Goal: Book appointment/travel/reservation

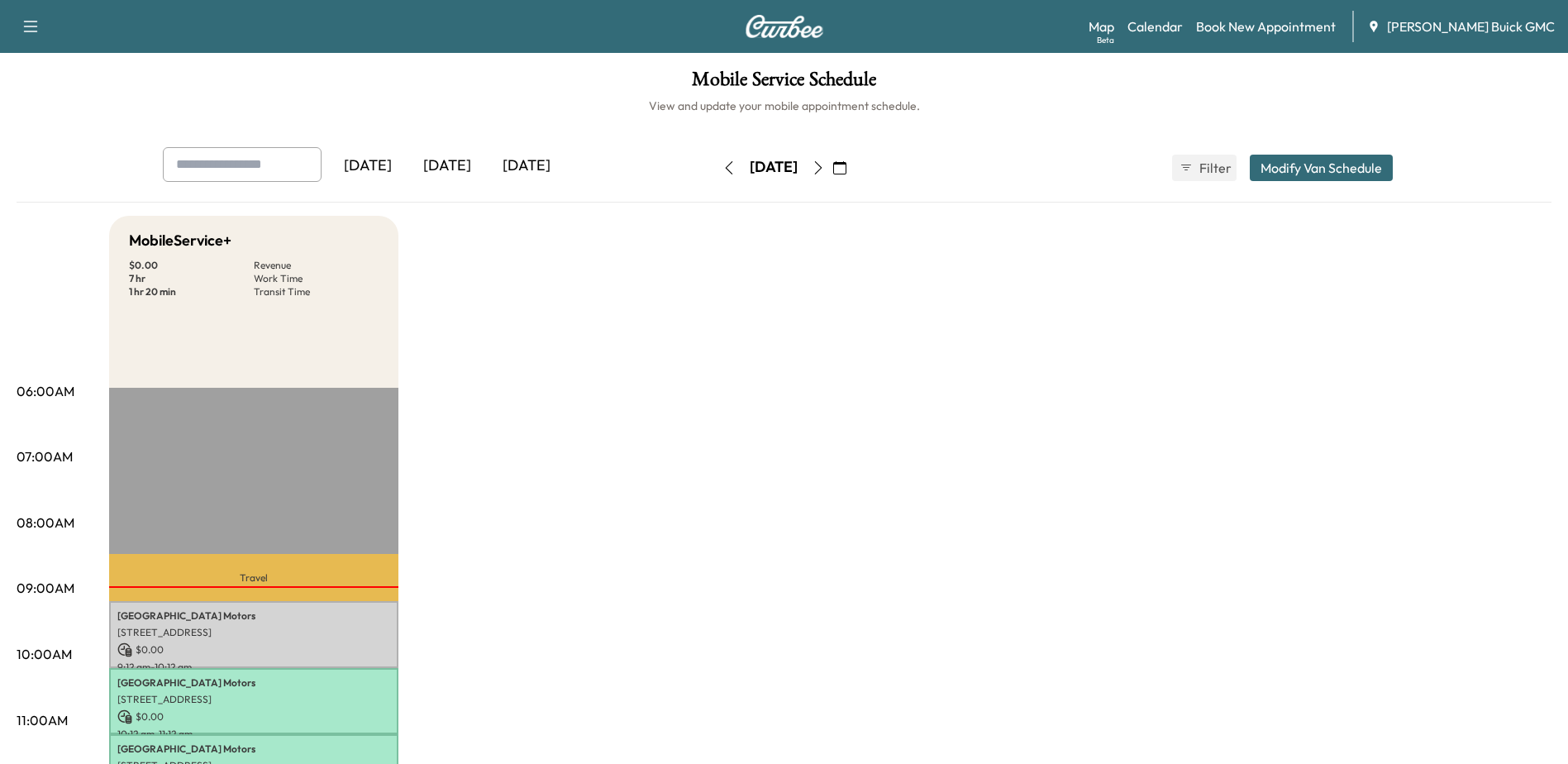
scroll to position [166, 0]
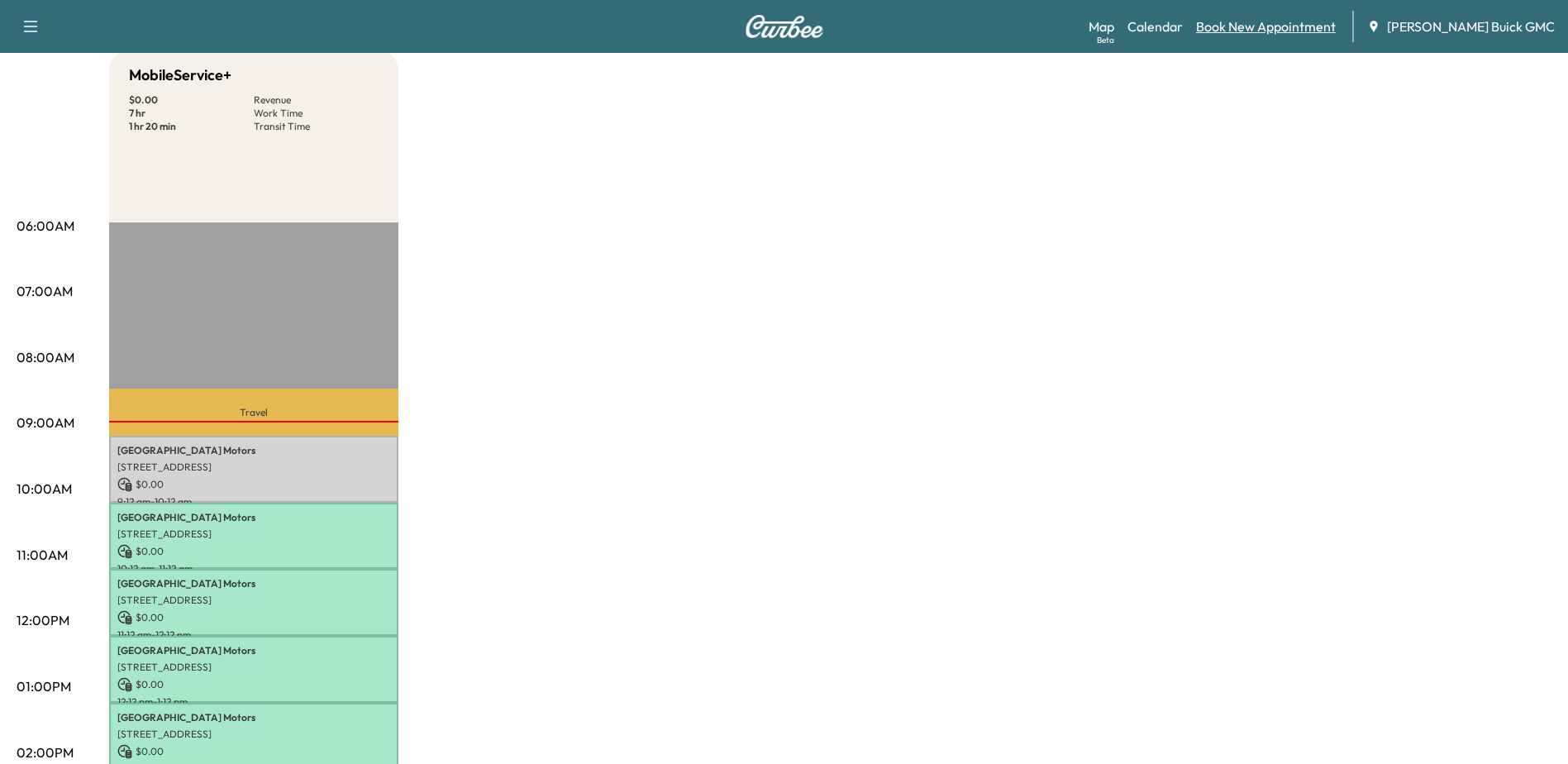
click at [1278, 16] on link "Book New Appointment" at bounding box center [1266, 26] width 139 height 20
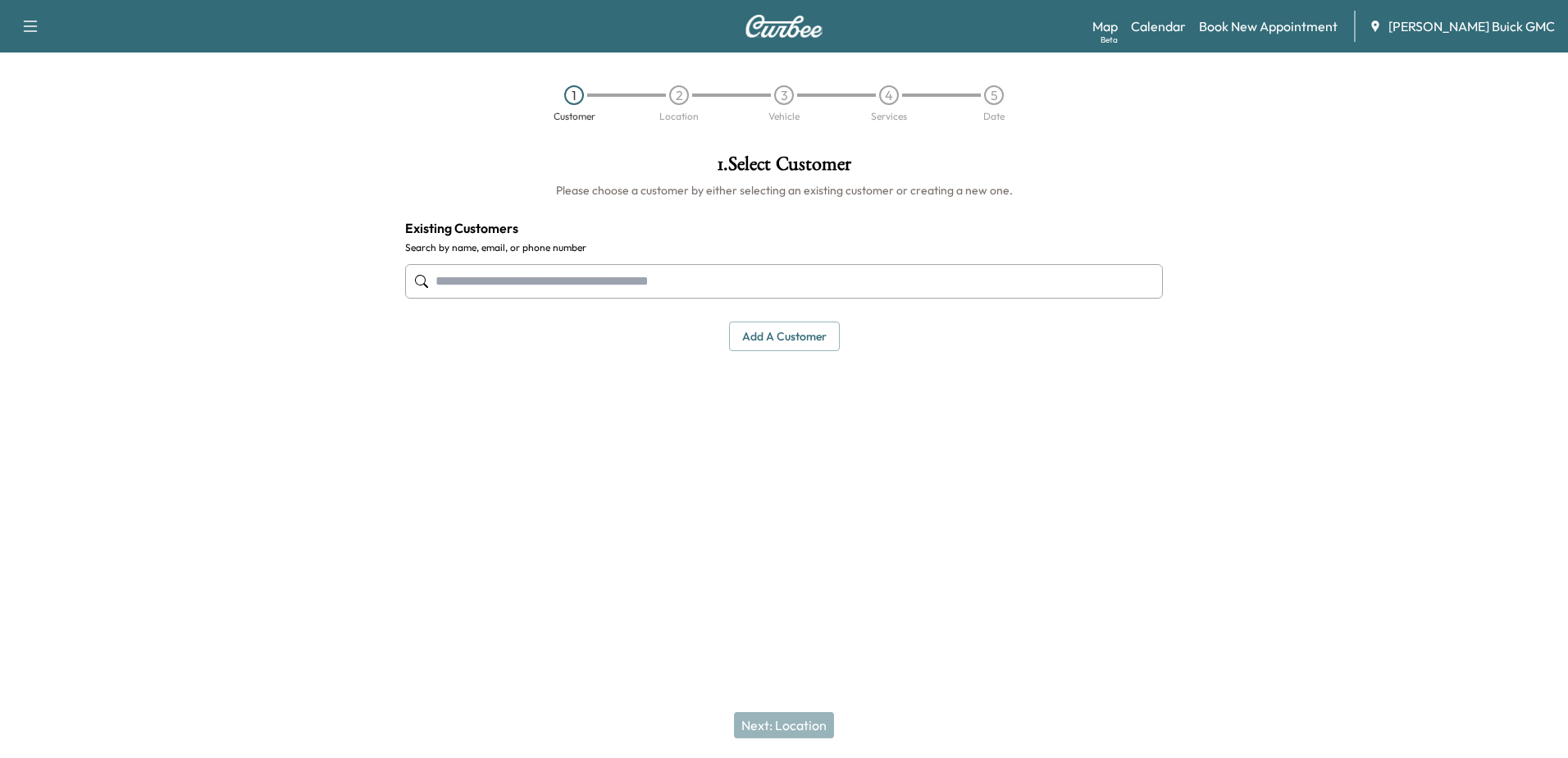
drag, startPoint x: 546, startPoint y: 282, endPoint x: 606, endPoint y: 284, distance: 60.0
click at [546, 282] on input "text" at bounding box center [784, 281] width 758 height 34
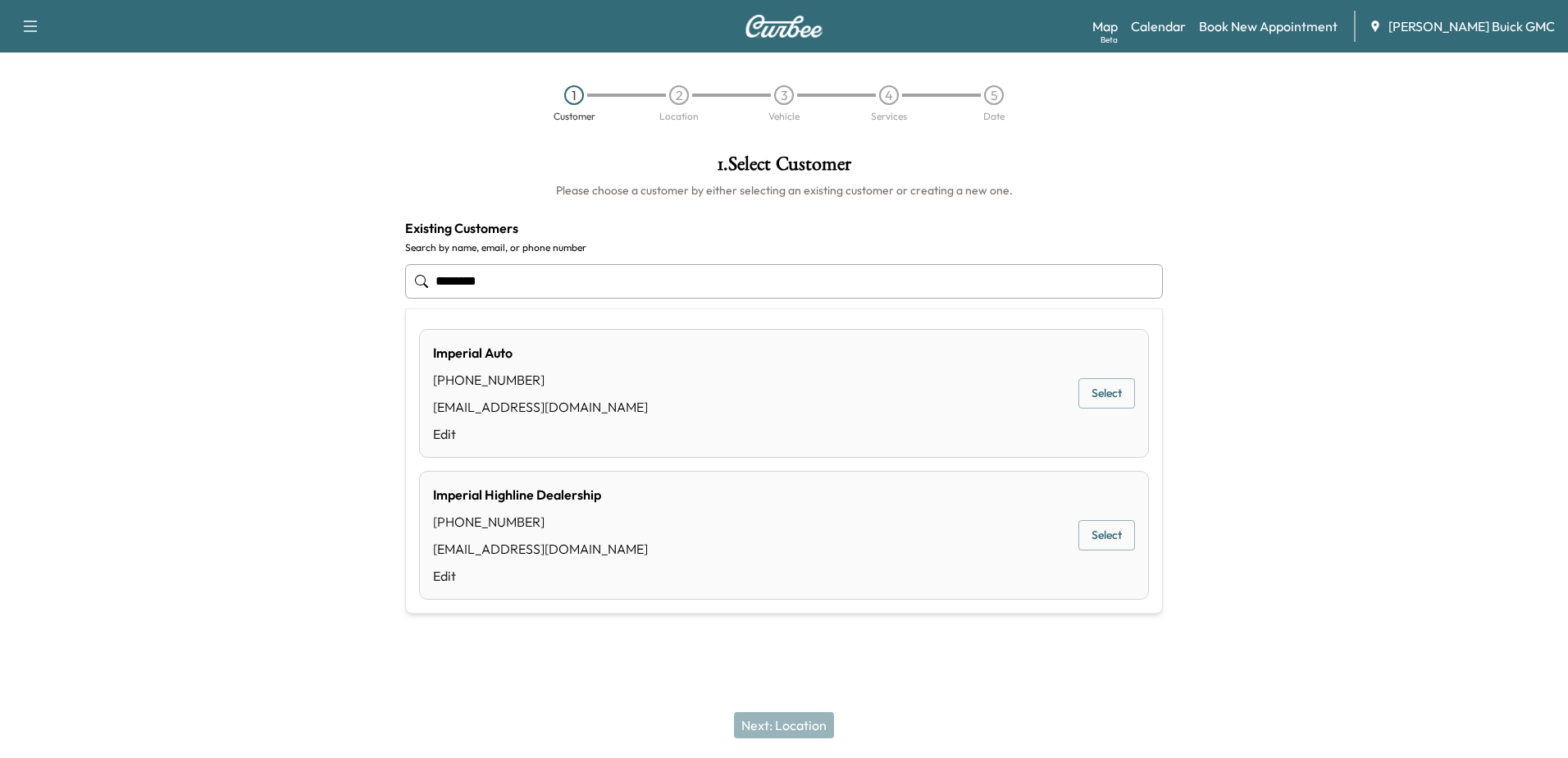
click at [1092, 534] on button "Select" at bounding box center [1106, 536] width 57 height 31
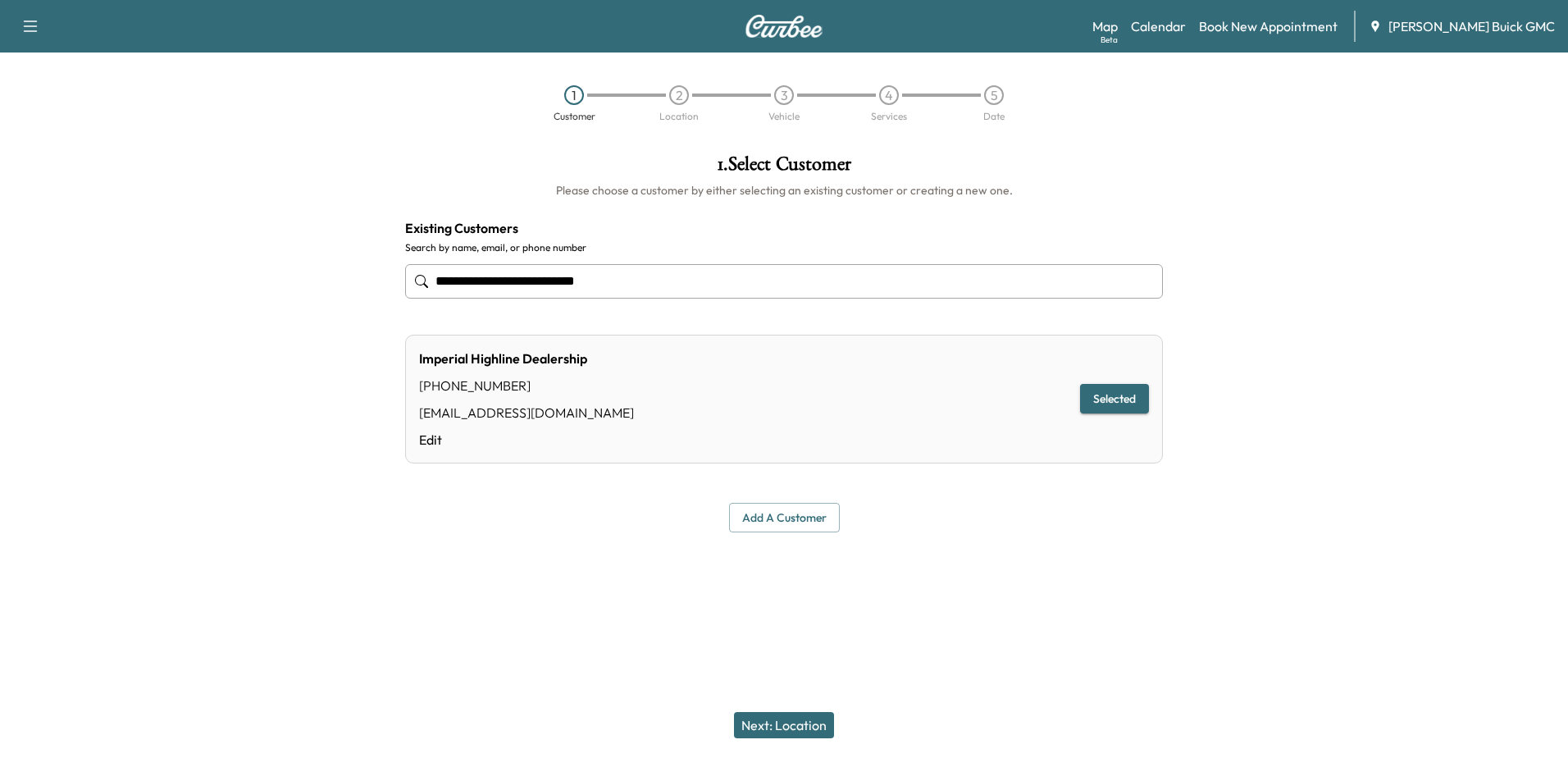
type input "**********"
click at [783, 717] on button "Next: Location" at bounding box center [784, 725] width 100 height 26
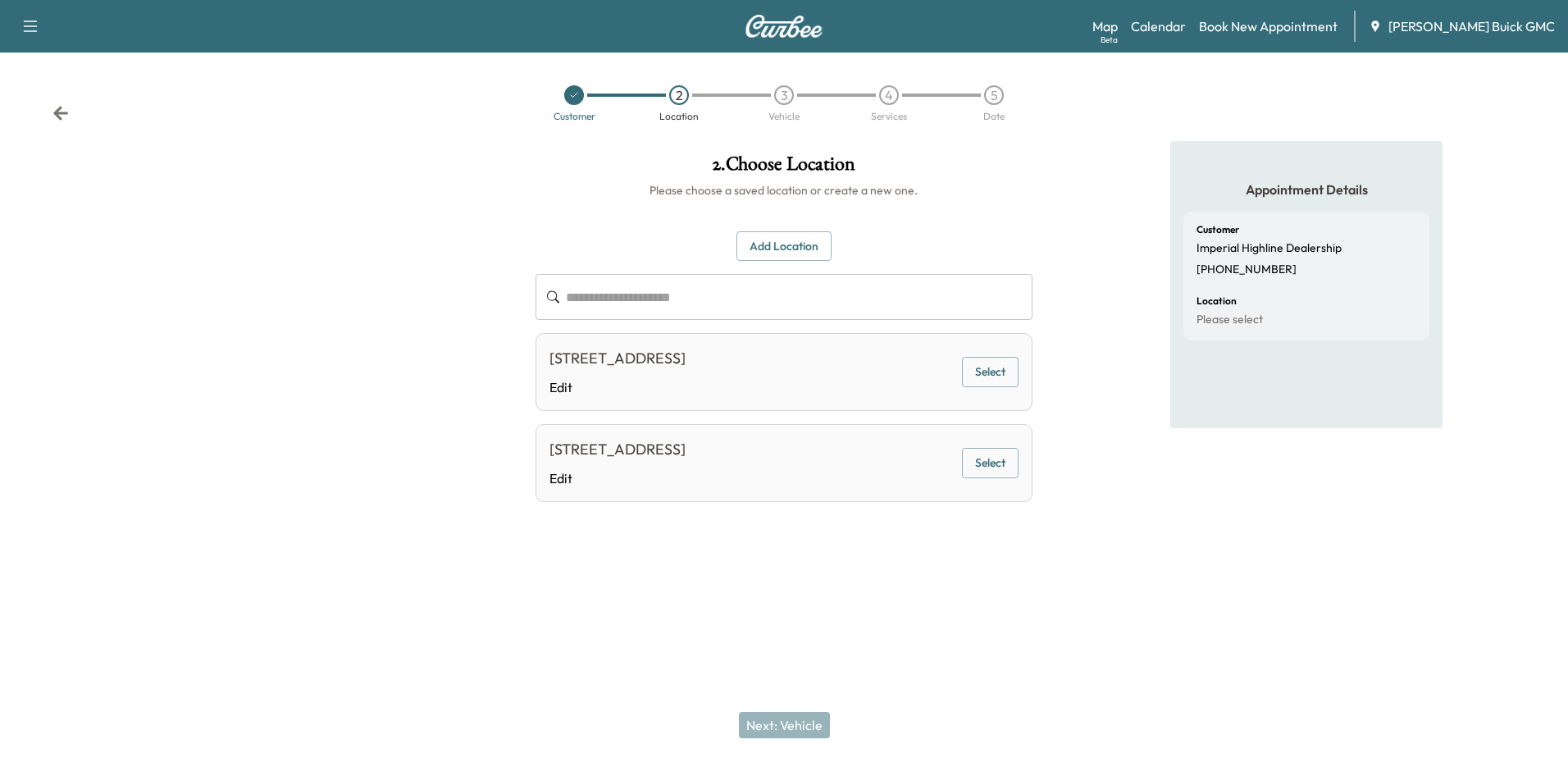
drag, startPoint x: 1000, startPoint y: 377, endPoint x: 637, endPoint y: 401, distance: 363.8
click at [640, 395] on div "[STREET_ADDRESS] Edit Select" at bounding box center [783, 372] width 496 height 78
click at [560, 389] on link "Edit" at bounding box center [617, 388] width 136 height 20
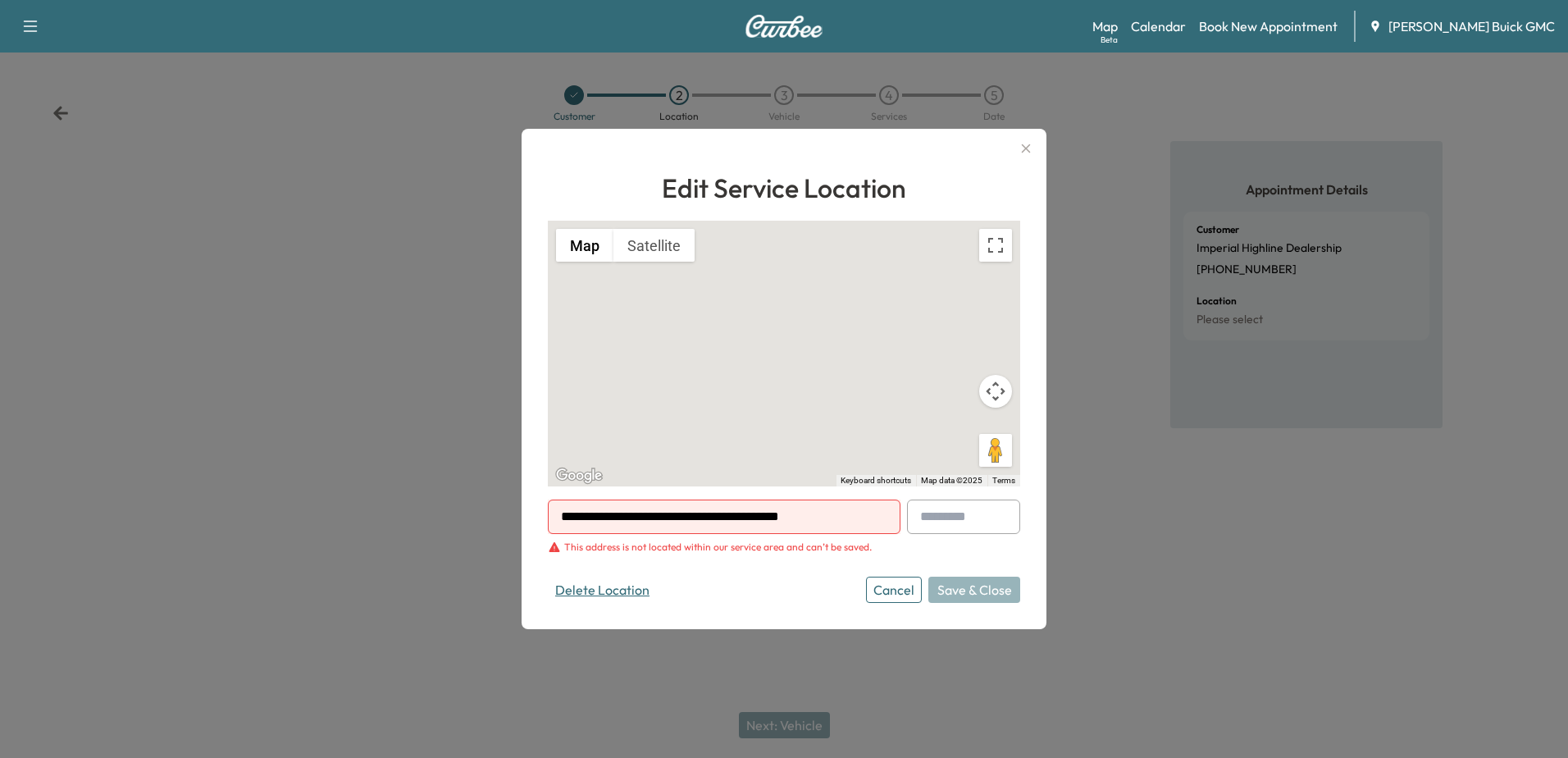
click at [616, 588] on button "Delete Location" at bounding box center [602, 589] width 109 height 26
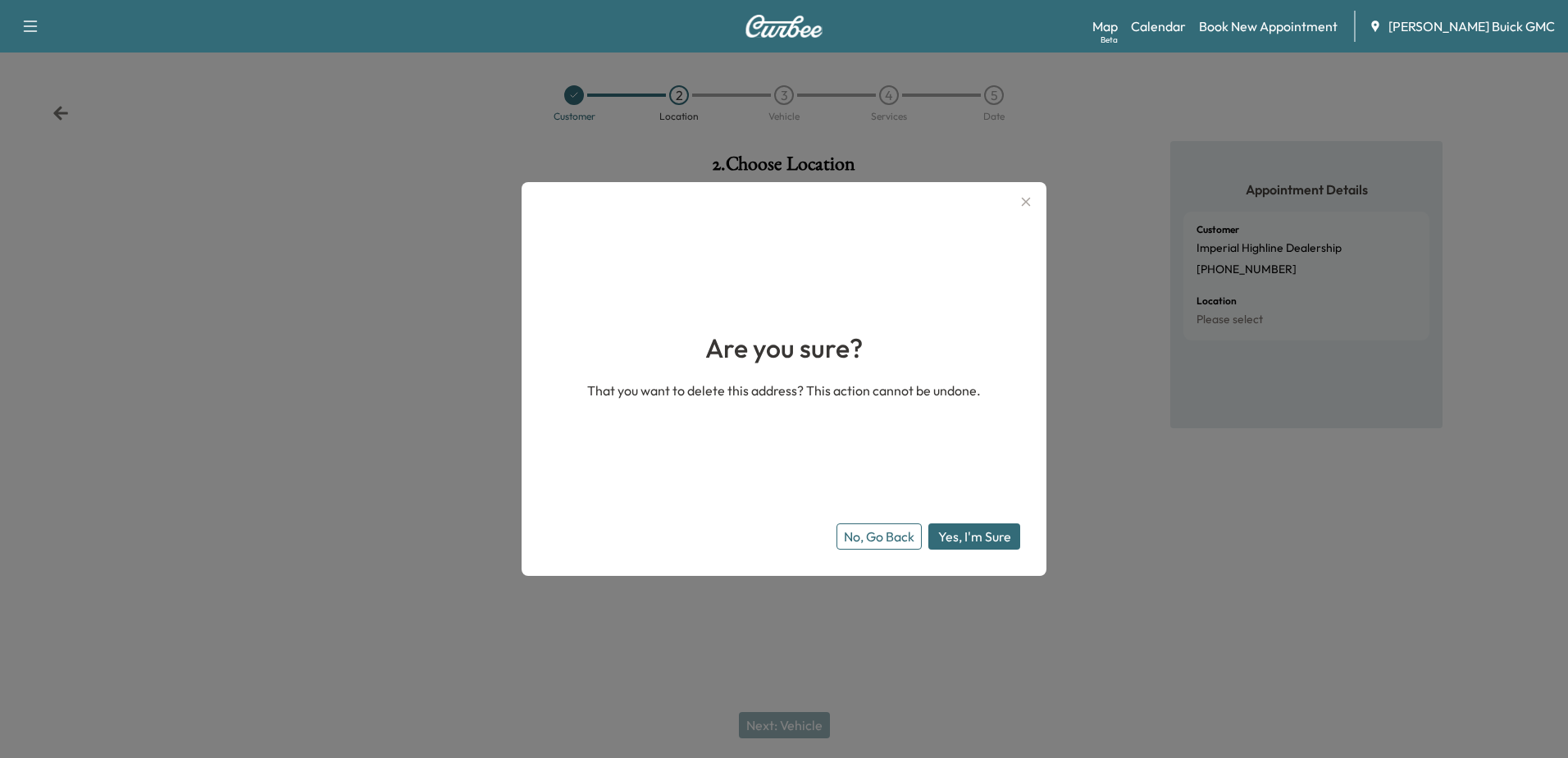
click at [974, 533] on button "Yes, I'm Sure" at bounding box center [975, 536] width 92 height 26
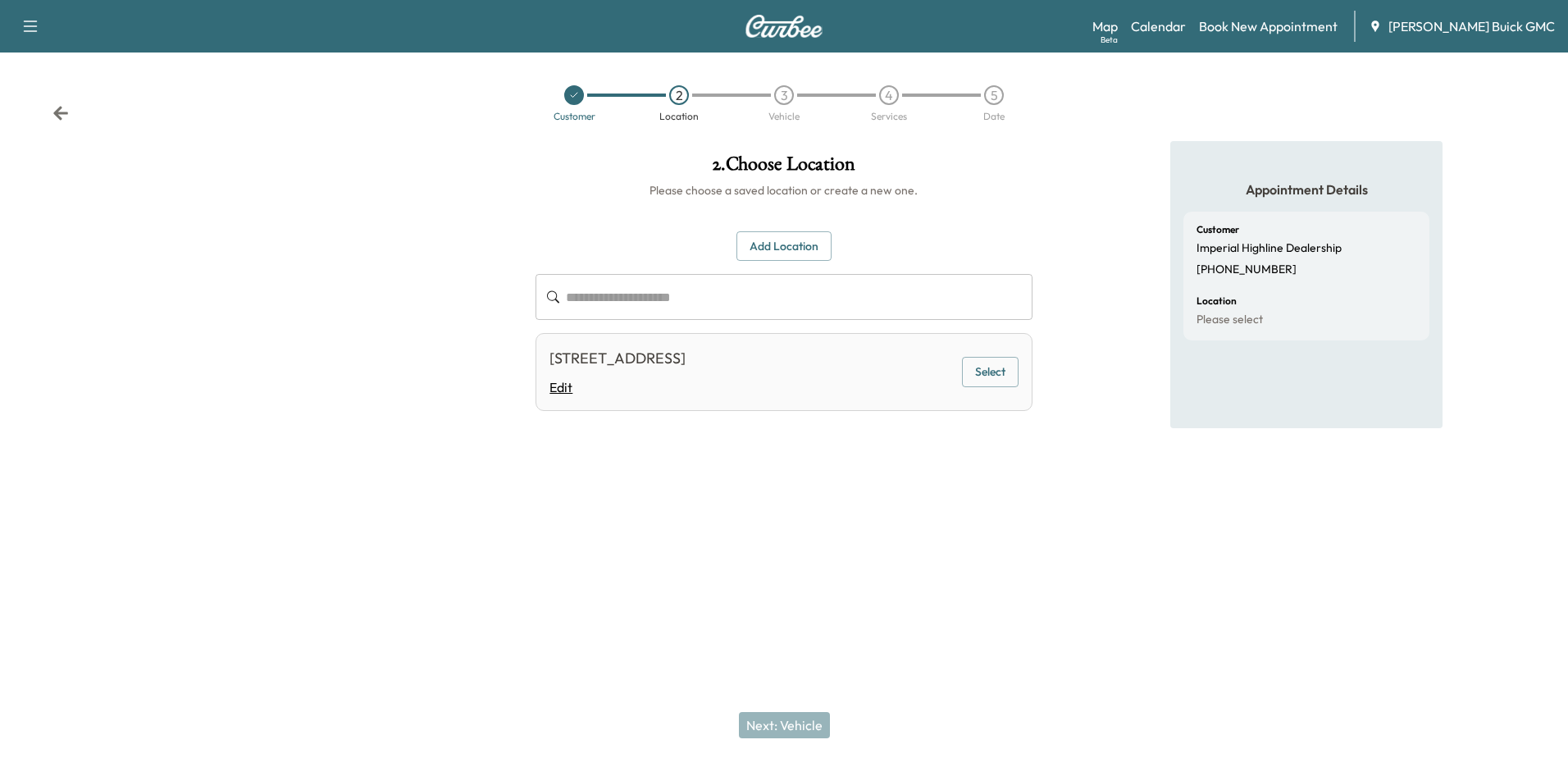
click at [566, 390] on link "Edit" at bounding box center [617, 388] width 136 height 20
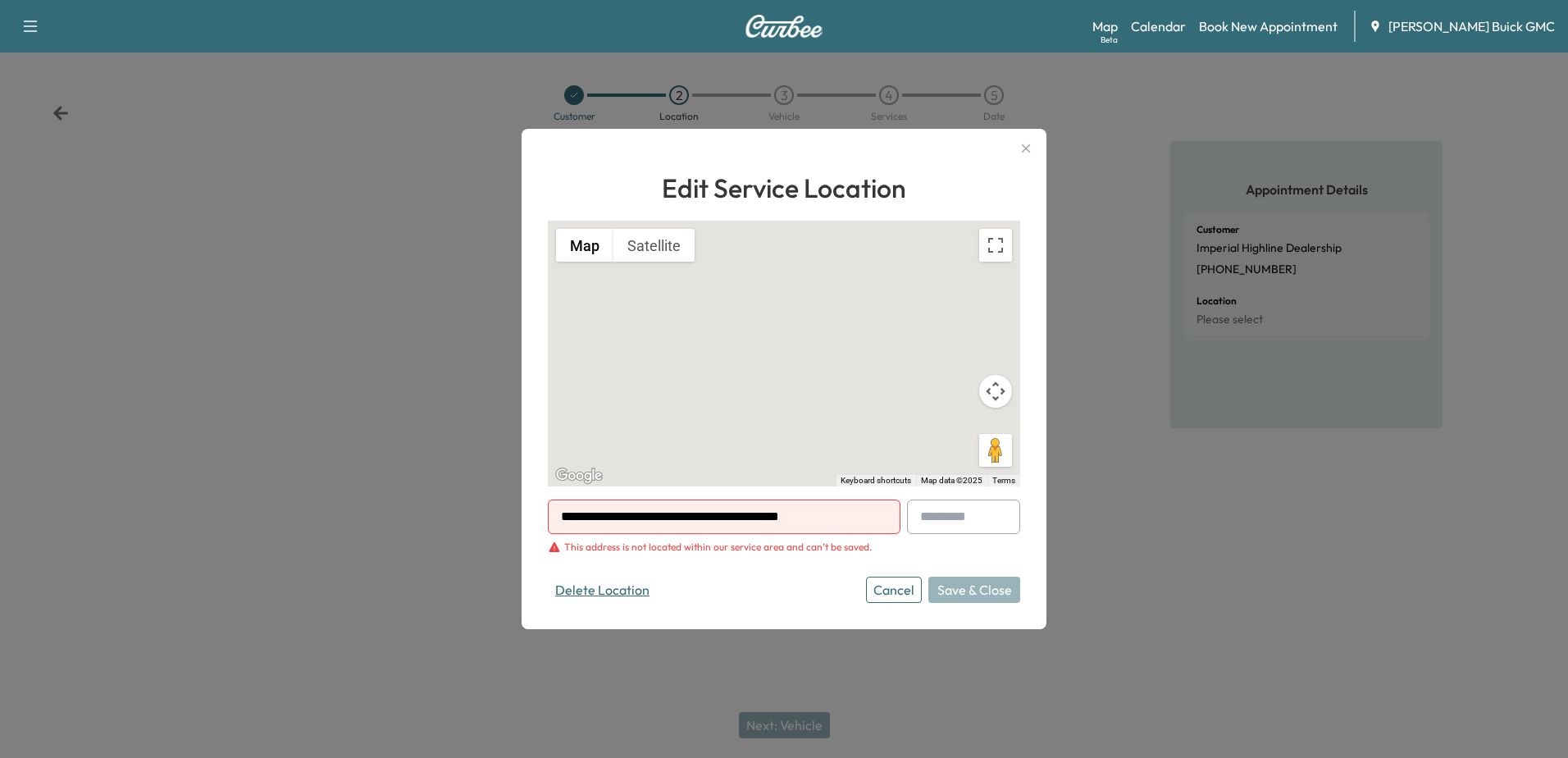
click at [583, 592] on button "Delete Location" at bounding box center [602, 589] width 109 height 26
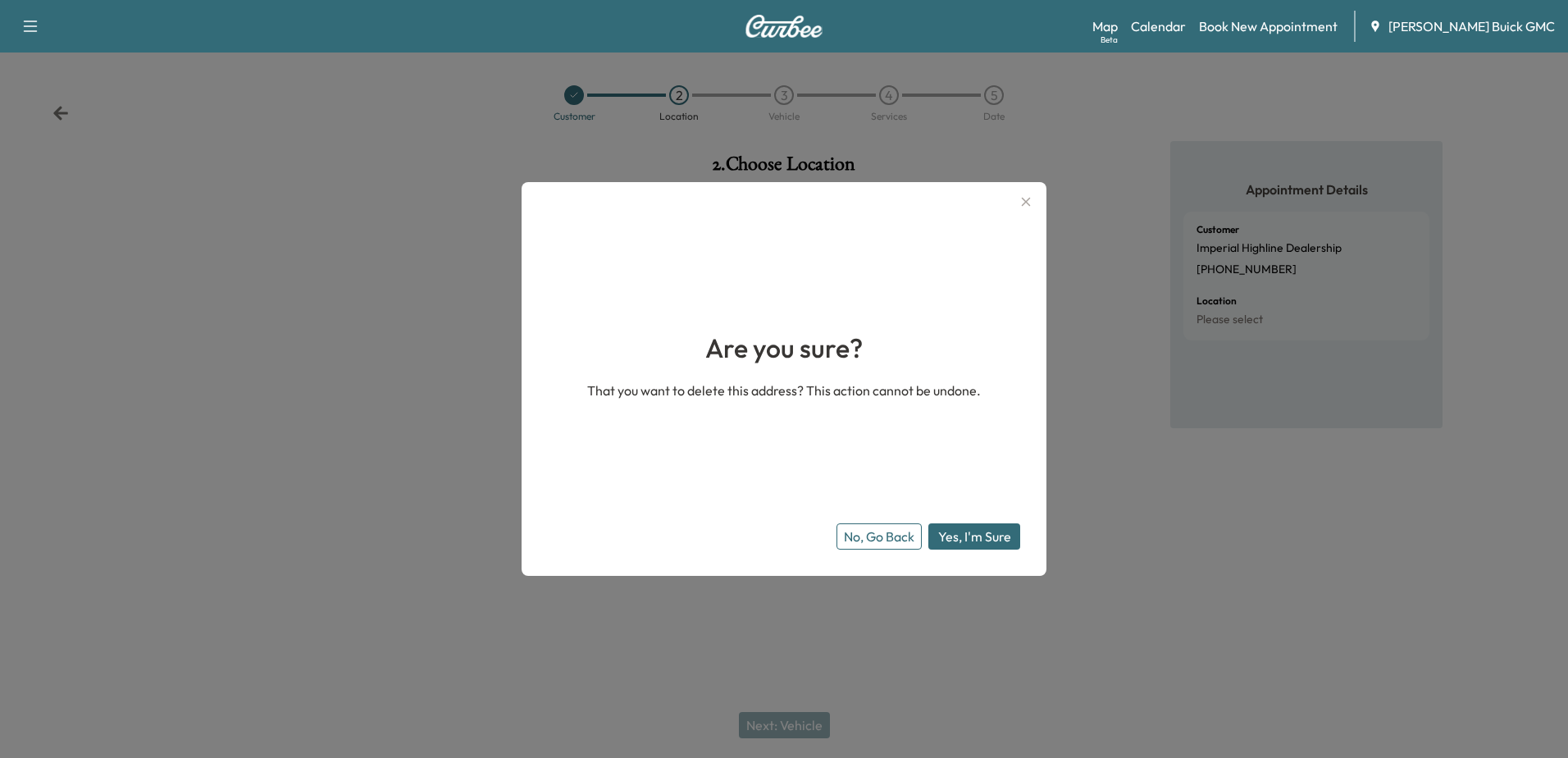
click at [964, 530] on button "Yes, I'm Sure" at bounding box center [975, 536] width 92 height 26
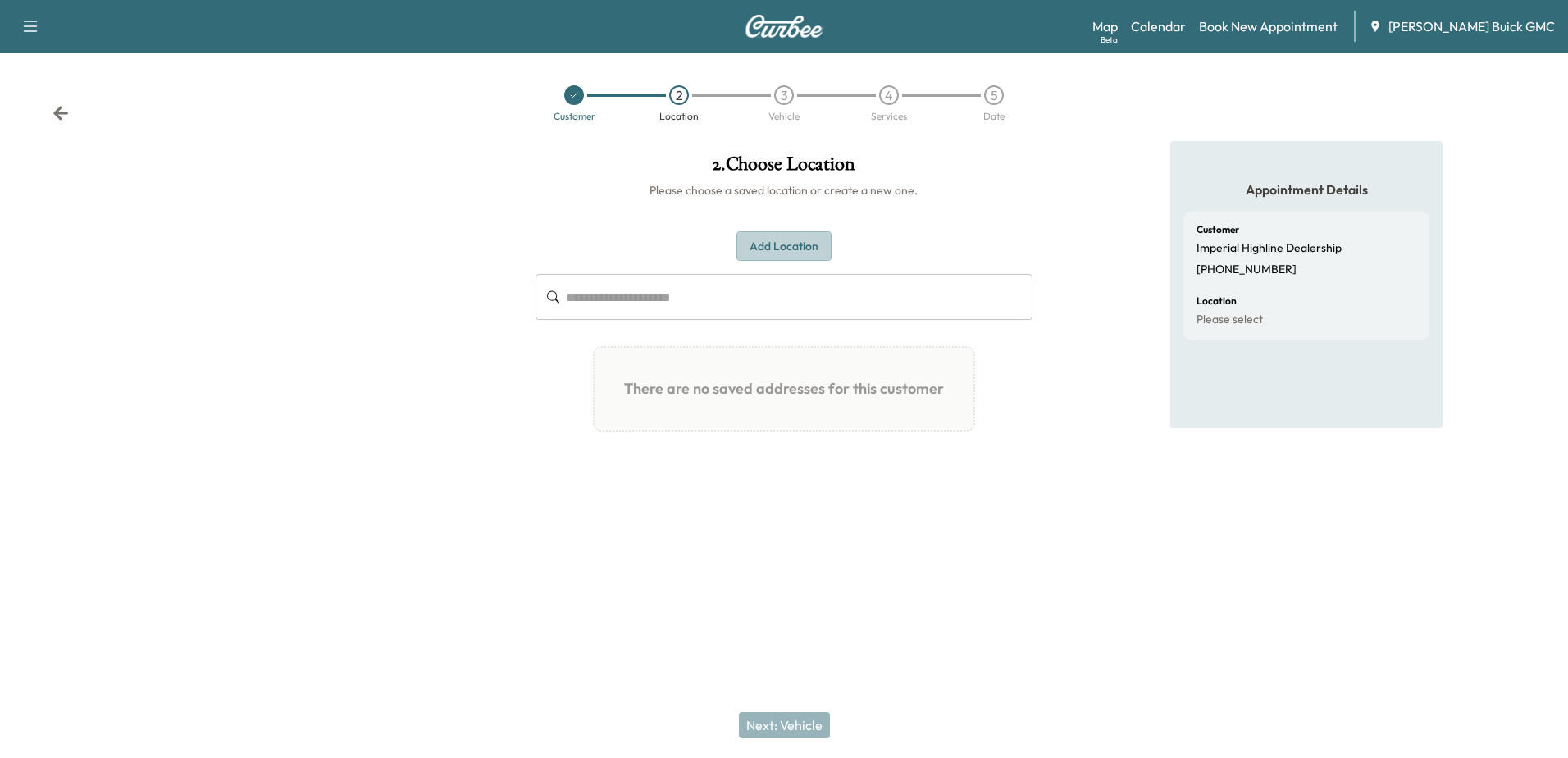
click at [770, 239] on button "Add Location" at bounding box center [783, 247] width 95 height 31
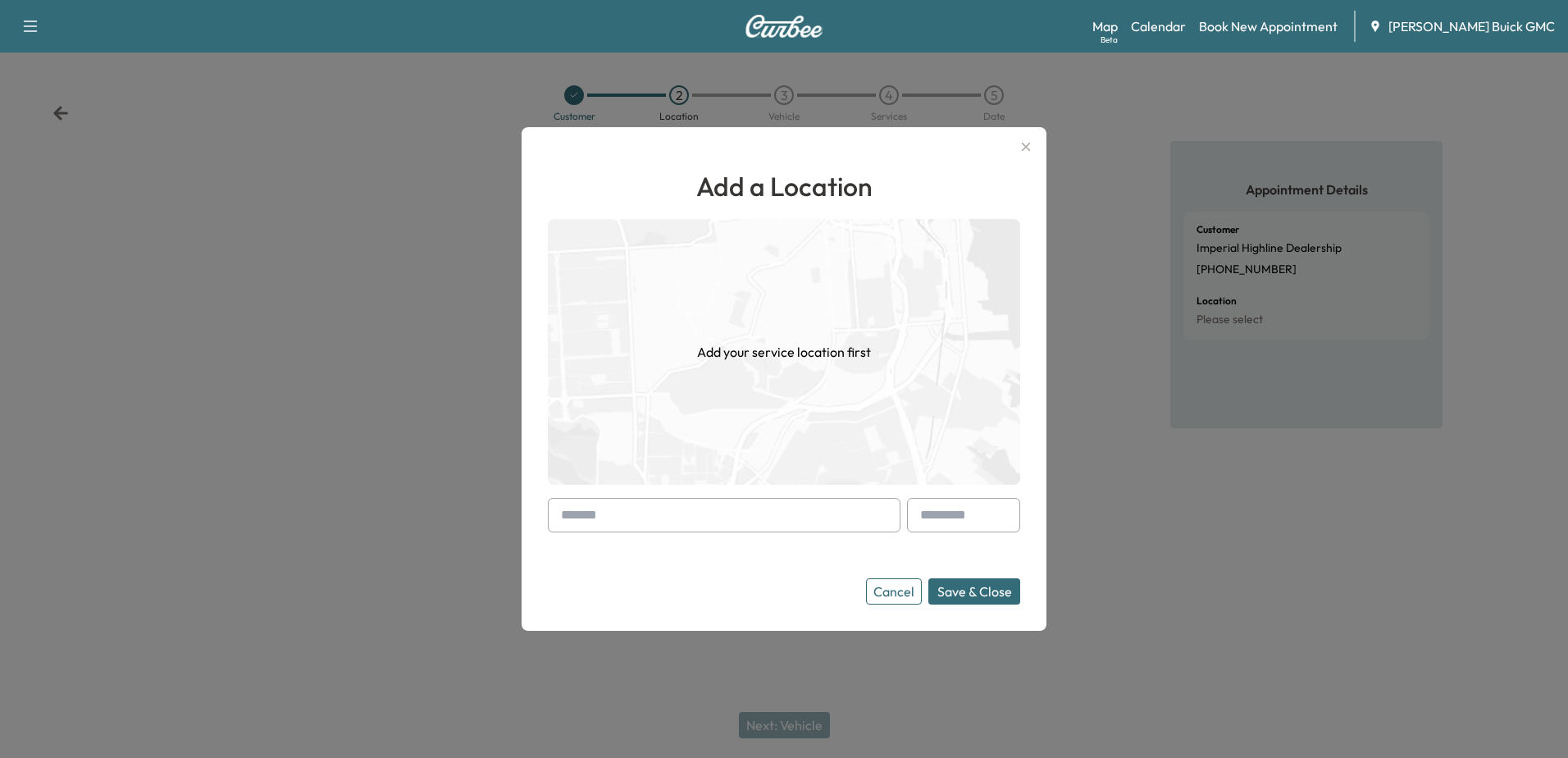
drag, startPoint x: 602, startPoint y: 513, endPoint x: 1070, endPoint y: 465, distance: 470.5
click at [602, 513] on input "text" at bounding box center [724, 515] width 352 height 34
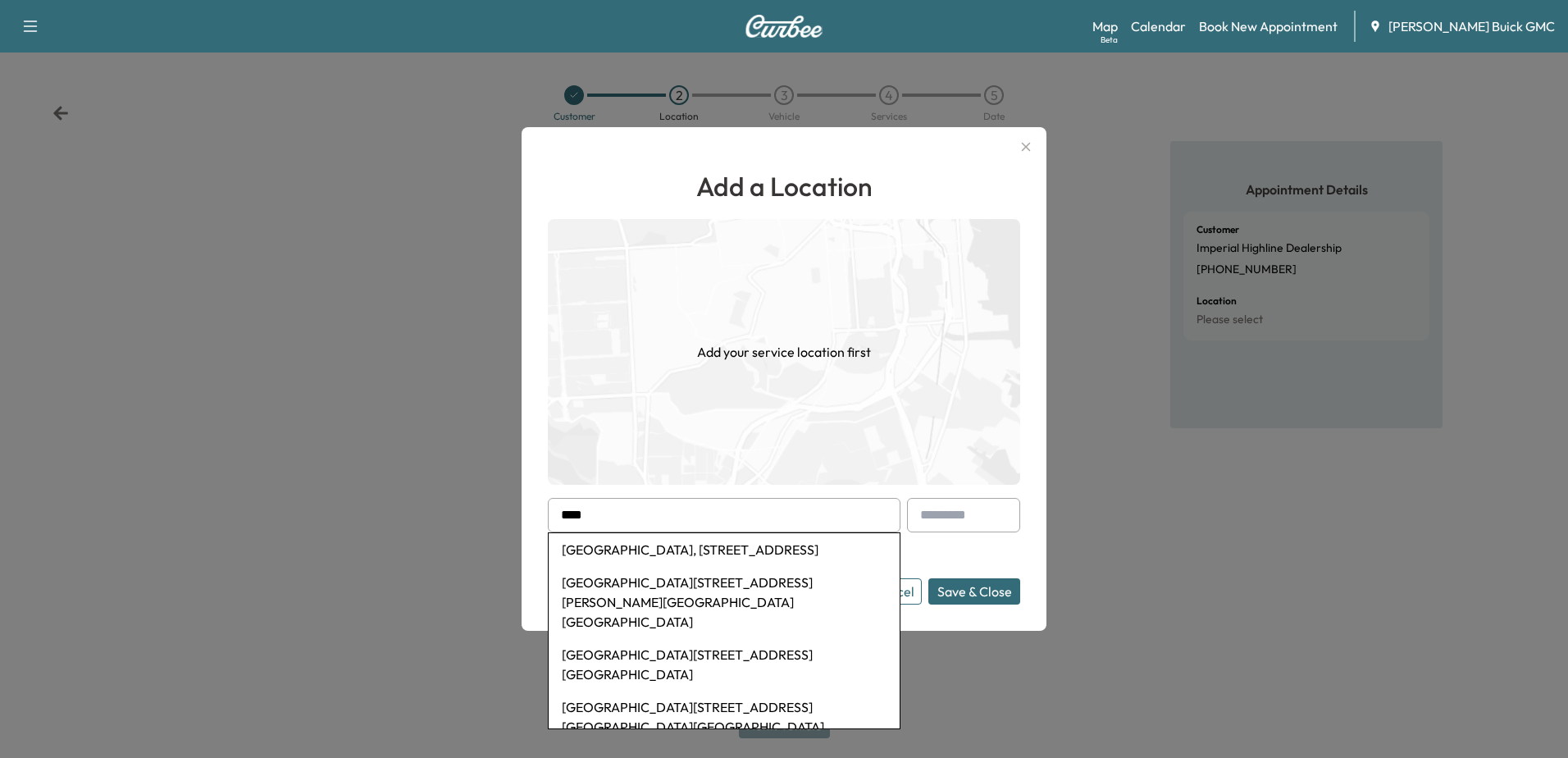
click at [677, 638] on li "[GEOGRAPHIC_DATA][STREET_ADDRESS][GEOGRAPHIC_DATA]" at bounding box center [723, 664] width 351 height 52
type input "**********"
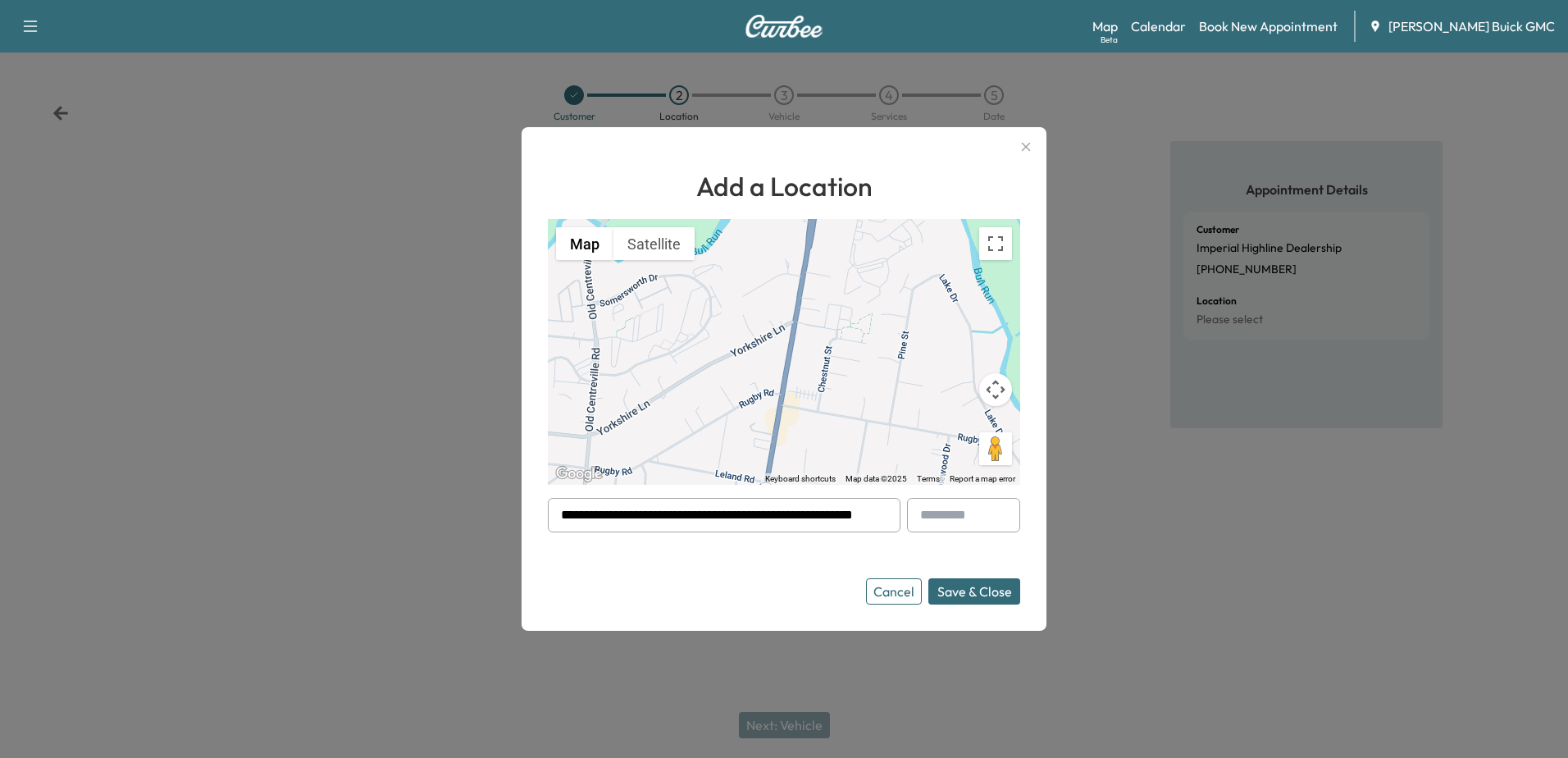
click at [976, 594] on button "Save & Close" at bounding box center [975, 591] width 92 height 26
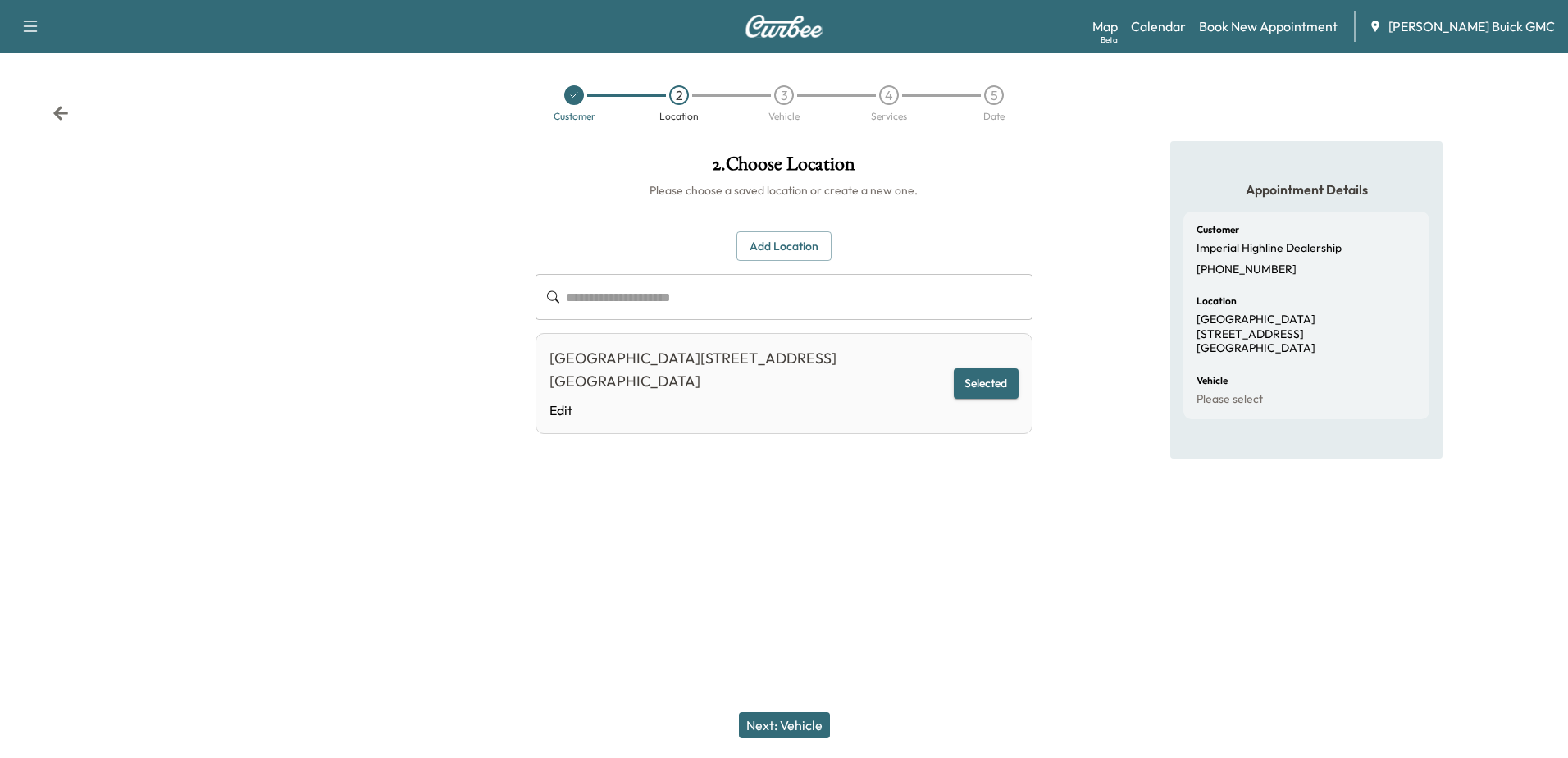
click at [787, 744] on div "Next: Vehicle" at bounding box center [784, 725] width 1568 height 66
drag, startPoint x: 787, startPoint y: 744, endPoint x: 789, endPoint y: 727, distance: 17.1
click at [789, 727] on button "Next: Vehicle" at bounding box center [784, 725] width 91 height 26
